Goal: Check status: Check status

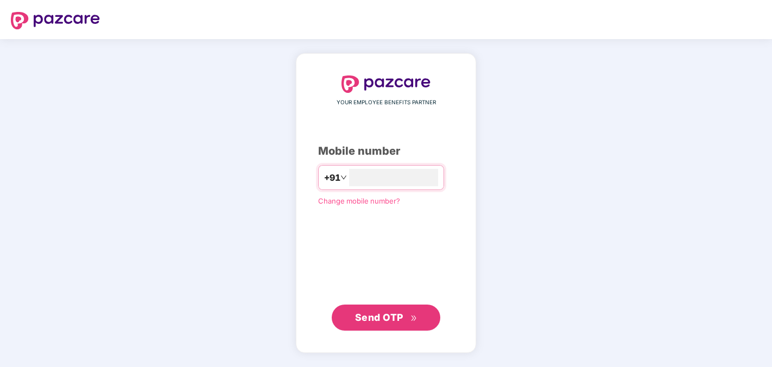
type input "**********"
click at [381, 323] on span "Send OTP" at bounding box center [386, 317] width 62 height 15
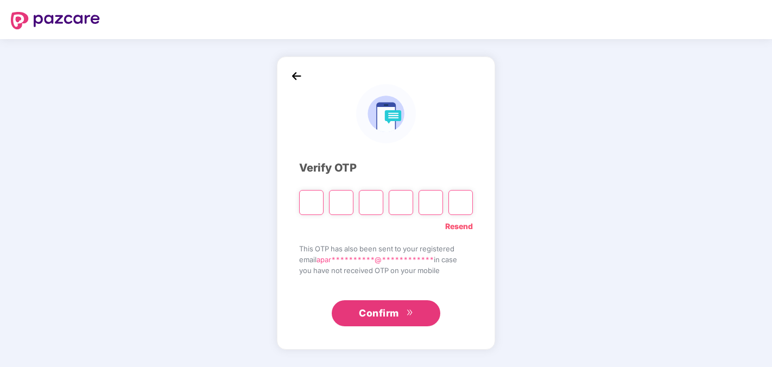
type input "*"
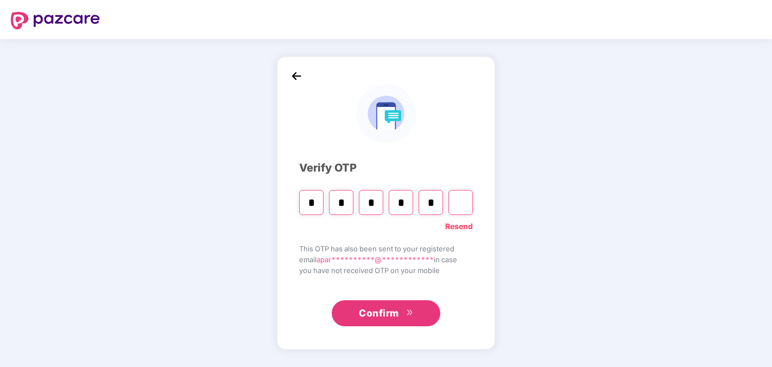
type input "*"
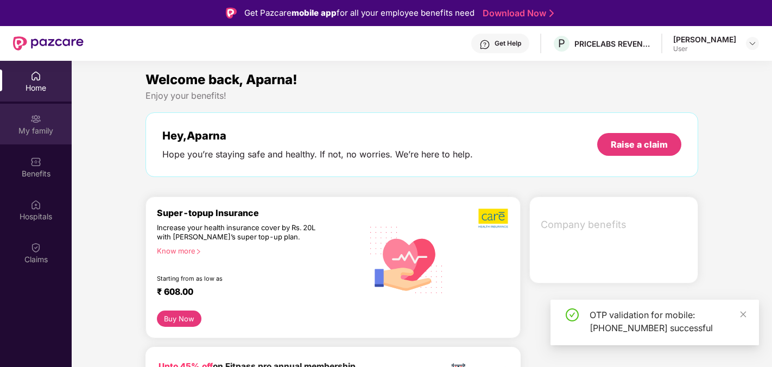
click at [34, 128] on div "My family" at bounding box center [36, 130] width 72 height 11
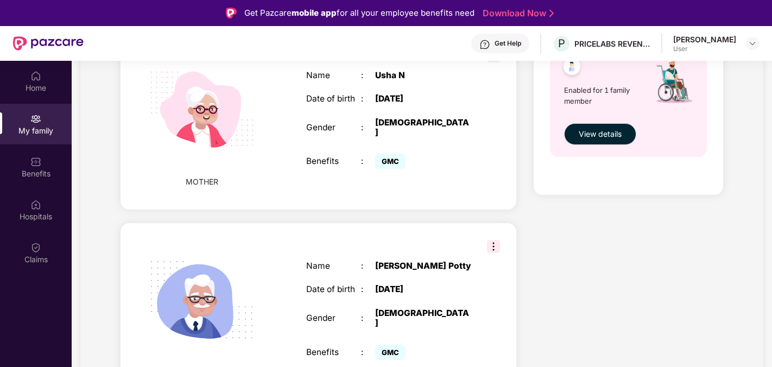
scroll to position [61, 0]
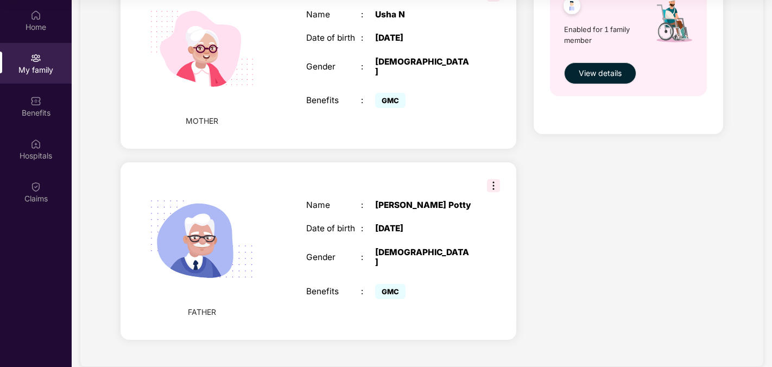
click at [495, 179] on img at bounding box center [493, 185] width 13 height 13
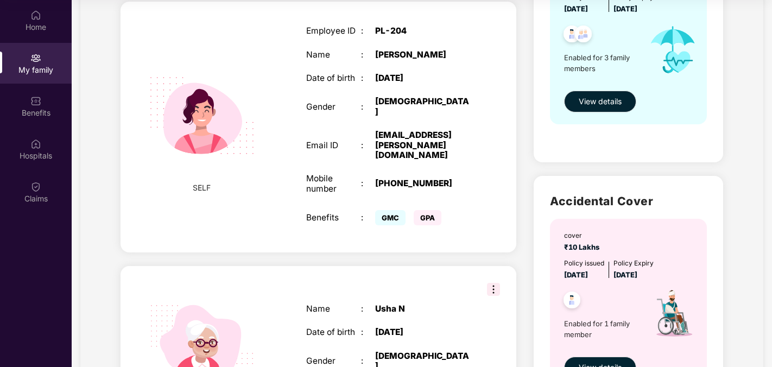
scroll to position [146, 0]
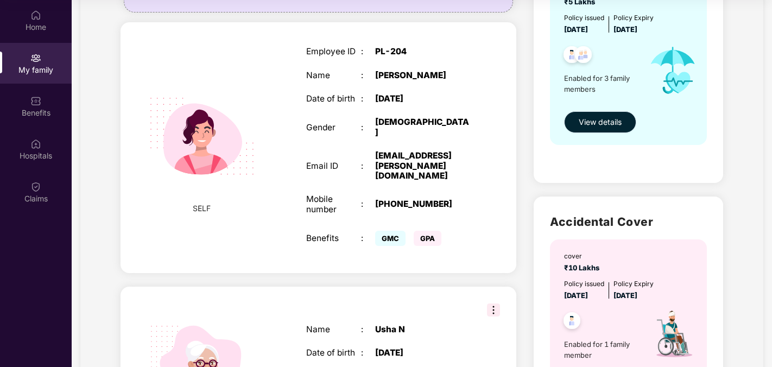
click at [601, 111] on button "View details" at bounding box center [600, 122] width 72 height 22
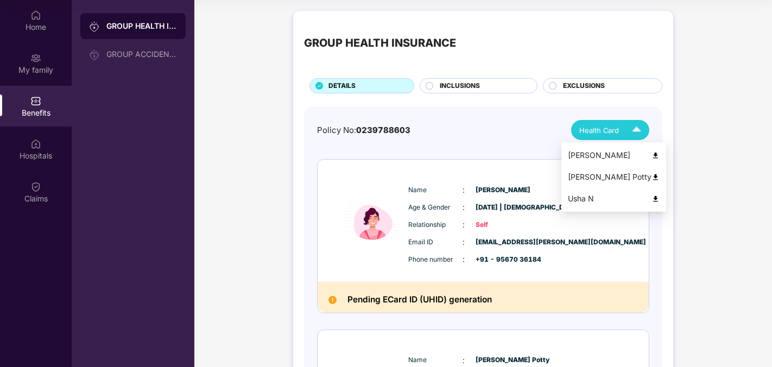
click at [607, 132] on span "Health Card" at bounding box center [599, 130] width 40 height 11
click at [652, 177] on img at bounding box center [656, 177] width 8 height 8
